Goal: Transaction & Acquisition: Register for event/course

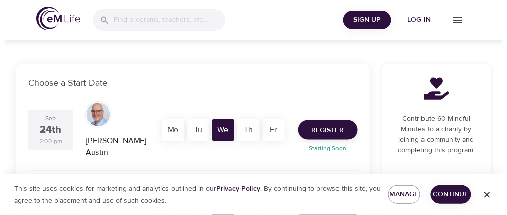
scroll to position [201, 0]
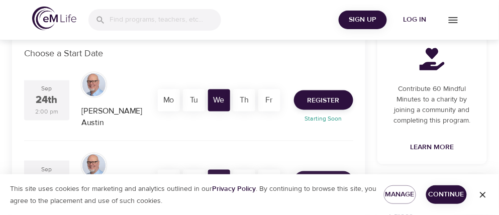
click at [323, 175] on span "Register" at bounding box center [324, 181] width 32 height 13
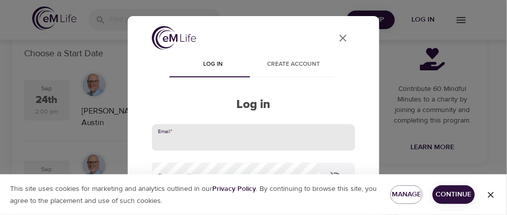
click at [237, 137] on input "email" at bounding box center [253, 137] width 203 height 27
type input "[EMAIL_ADDRESS][DOMAIN_NAME]"
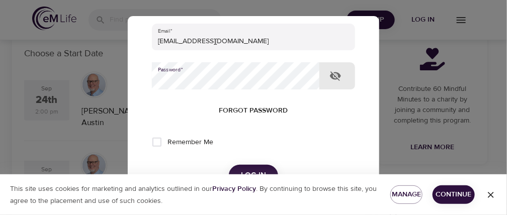
scroll to position [151, 0]
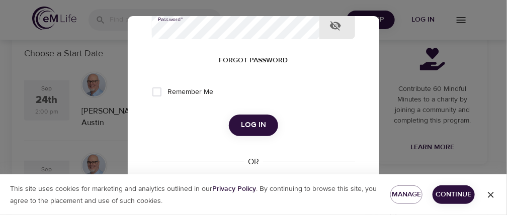
click at [159, 88] on input "Remember Me" at bounding box center [156, 91] width 21 height 21
checkbox input "true"
click at [258, 129] on span "Log in" at bounding box center [253, 125] width 25 height 13
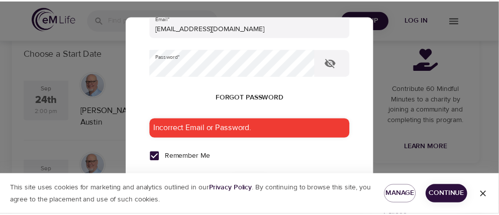
scroll to position [50, 0]
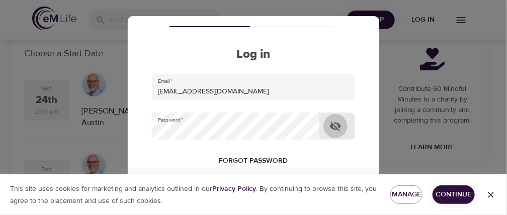
click at [337, 123] on icon "button" at bounding box center [335, 127] width 11 height 10
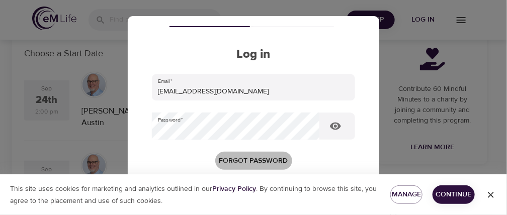
click at [240, 158] on span "Forgot password" at bounding box center [253, 161] width 69 height 13
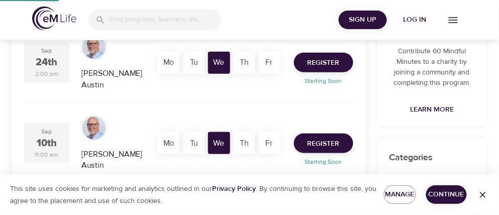
scroll to position [102, 0]
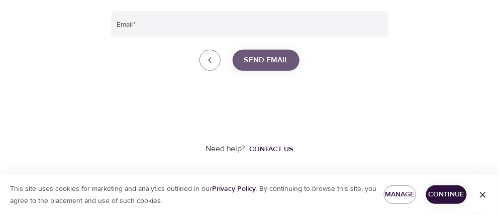
click at [262, 58] on span "Send Email" at bounding box center [266, 60] width 45 height 13
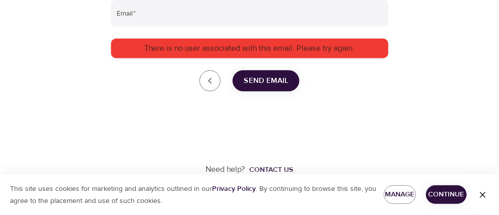
click at [281, 87] on span "Send Email" at bounding box center [266, 80] width 45 height 13
click at [212, 87] on icon "Go back to login" at bounding box center [210, 81] width 12 height 12
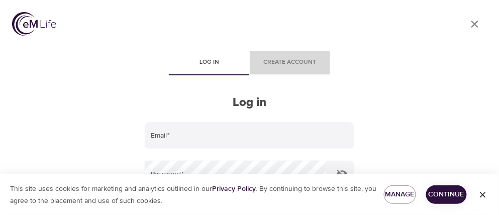
click at [293, 59] on span "Create account" at bounding box center [290, 62] width 68 height 11
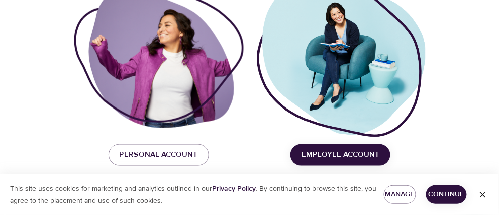
scroll to position [207, 0]
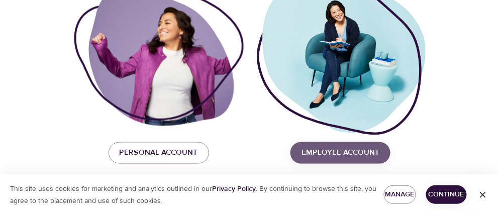
click at [357, 153] on span "Employee Account" at bounding box center [341, 152] width 78 height 13
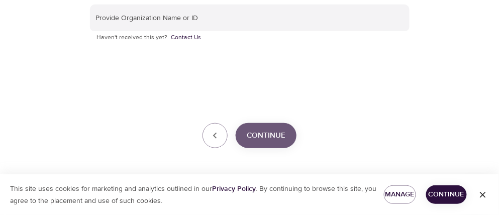
click at [265, 130] on span "Continue" at bounding box center [266, 135] width 39 height 13
